Goal: Participate in discussion

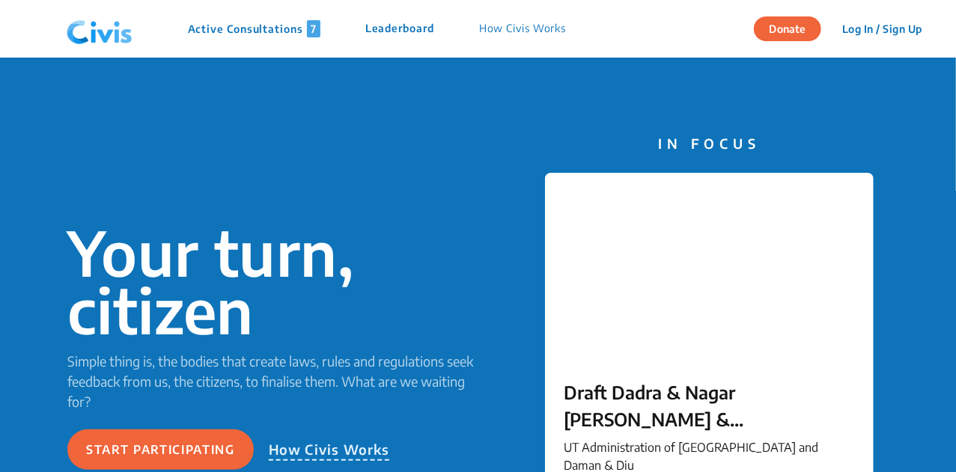
click at [251, 27] on p "Active Consultations 7" at bounding box center [254, 28] width 133 height 17
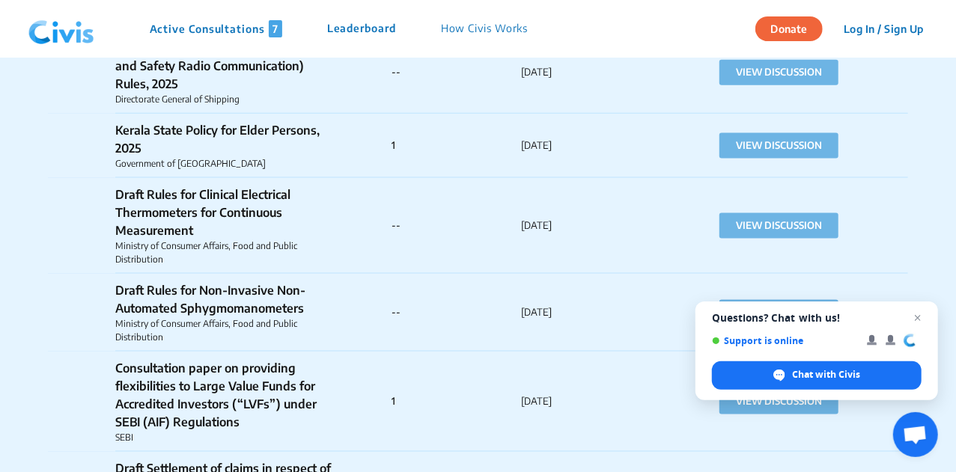
scroll to position [174, 0]
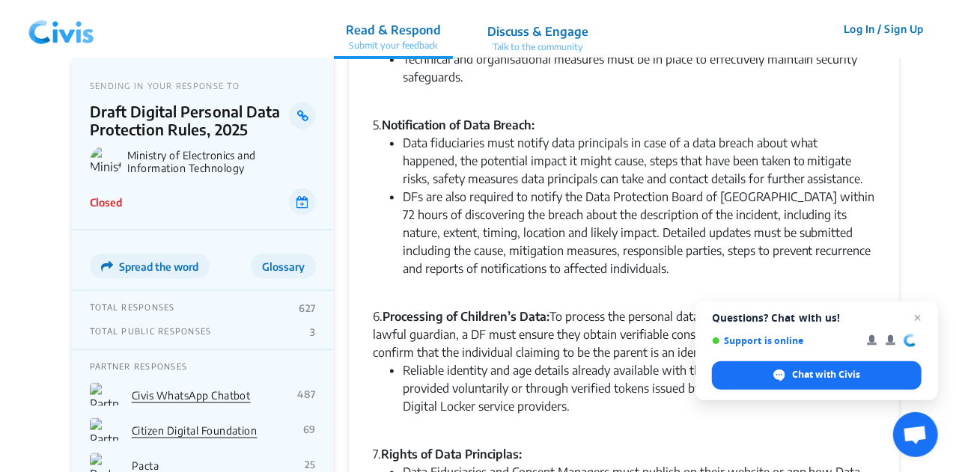
scroll to position [904, 0]
click at [921, 323] on span "Close chat" at bounding box center [918, 318] width 19 height 19
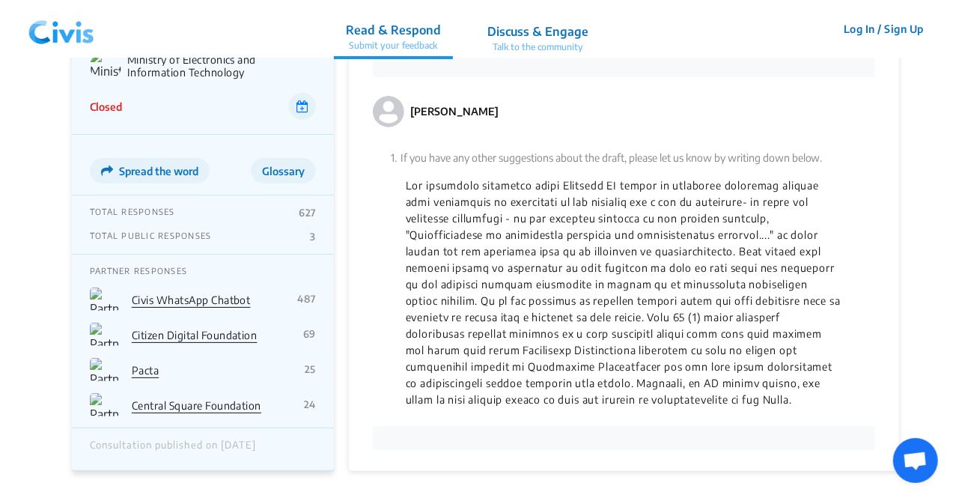
scroll to position [2920, 0]
